Goal: Register for event/course

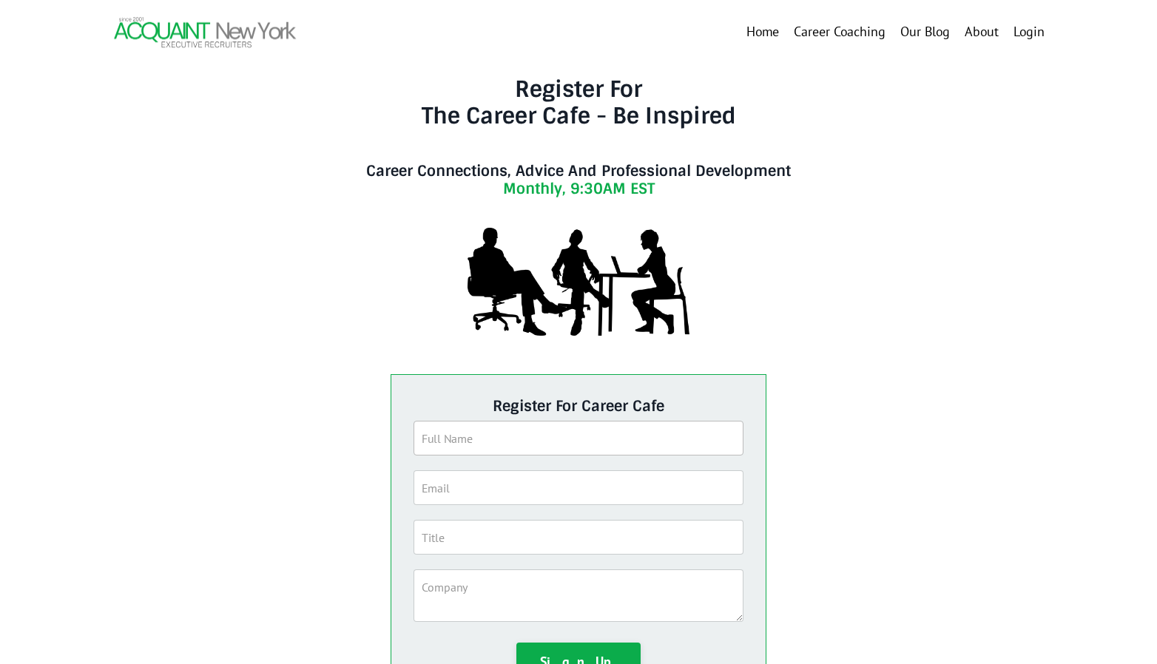
click at [441, 442] on input "text" at bounding box center [578, 438] width 330 height 35
type input "[PERSON_NAME]"
type input "[EMAIL_ADDRESS][DOMAIN_NAME]"
type input "Chief Brand Offer"
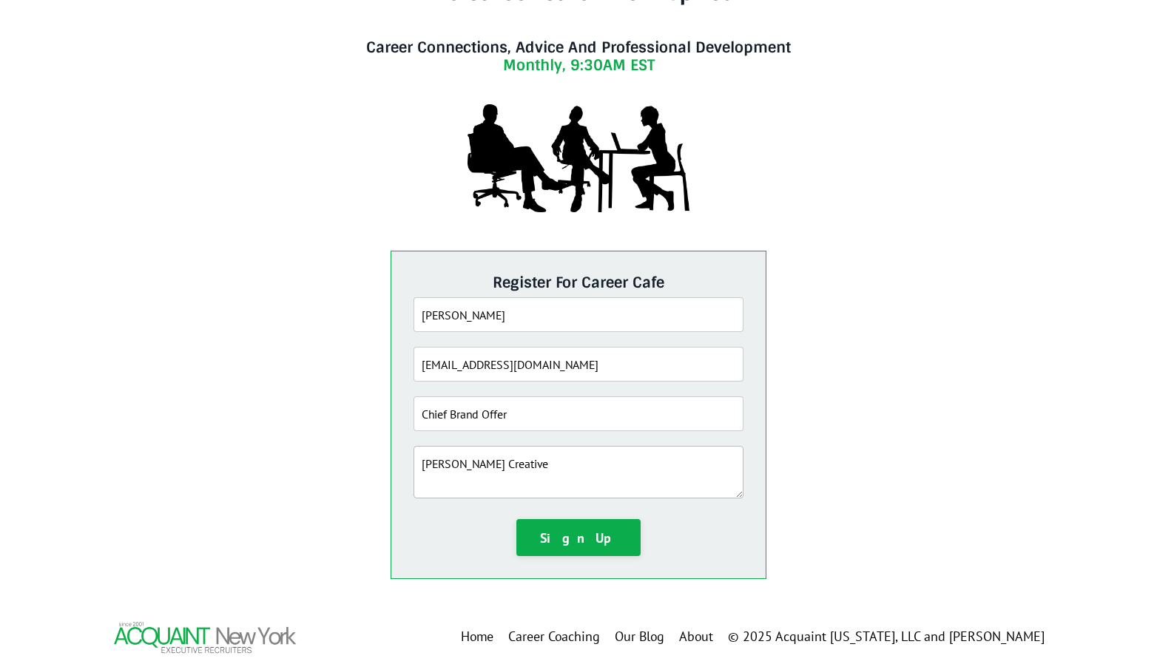
scroll to position [175, 0]
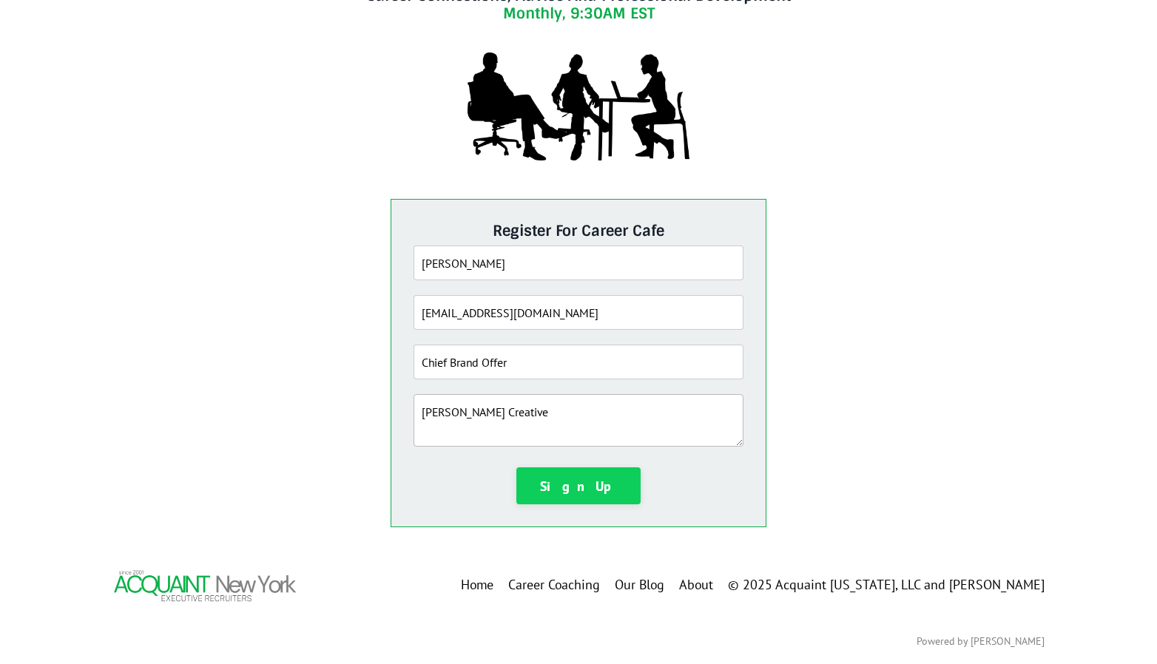
type textarea "[PERSON_NAME] Creative"
click at [561, 484] on button "Sign Up" at bounding box center [578, 485] width 124 height 37
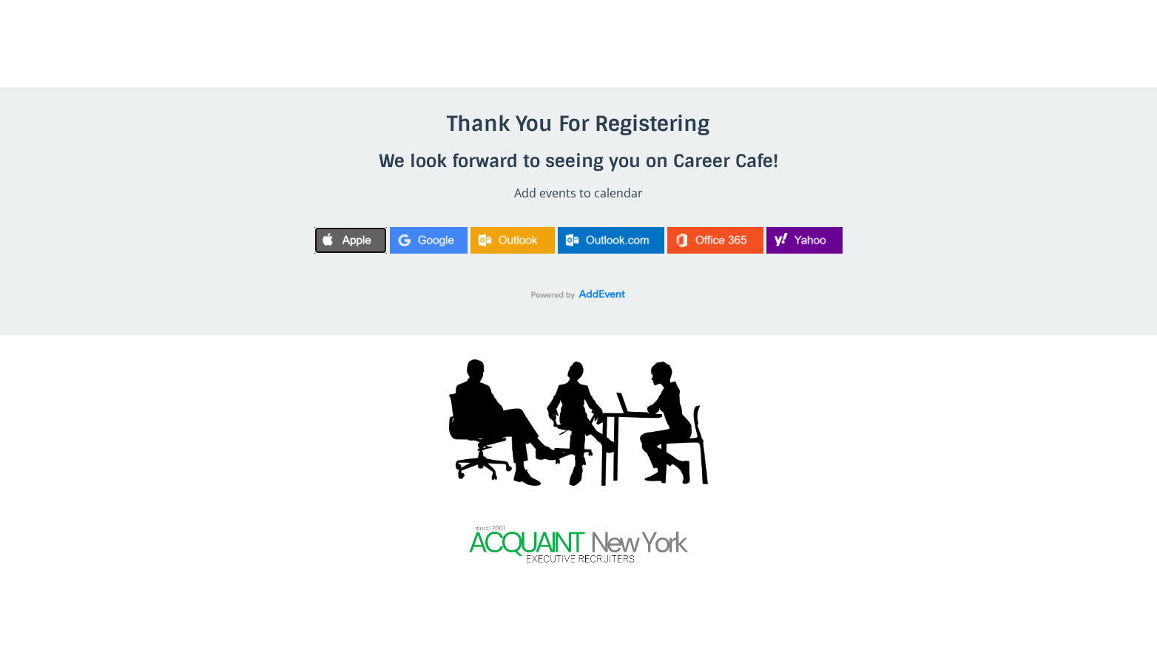
click at [345, 242] on img at bounding box center [350, 240] width 72 height 27
